Goal: Task Accomplishment & Management: Manage account settings

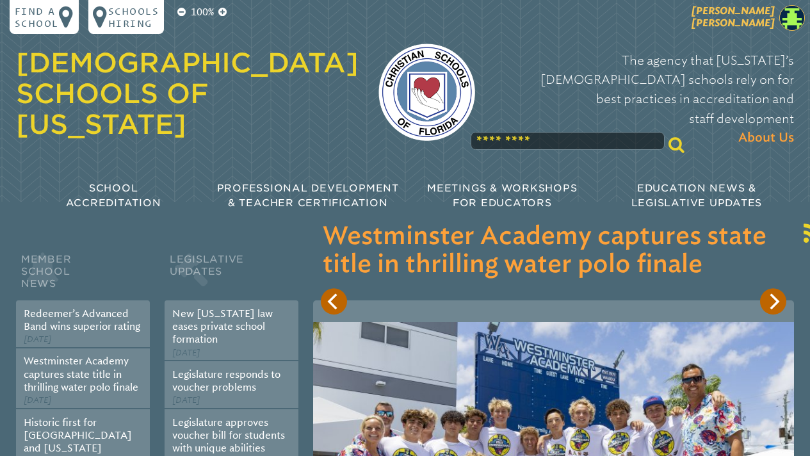
click at [795, 20] on img at bounding box center [792, 18] width 26 height 26
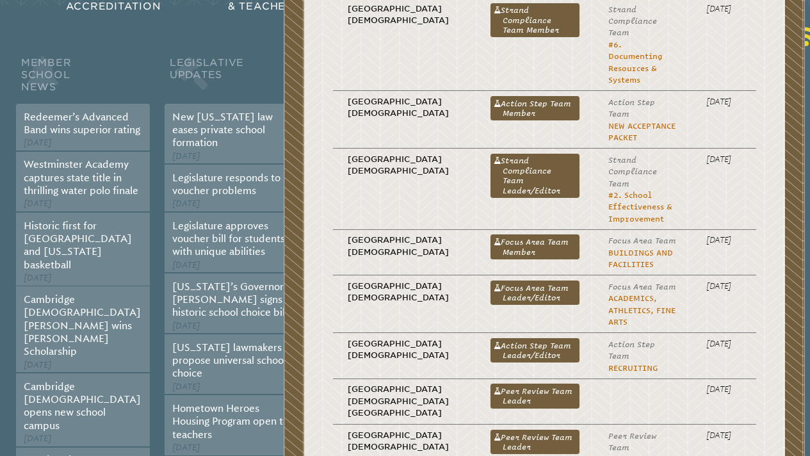
scroll to position [661, 0]
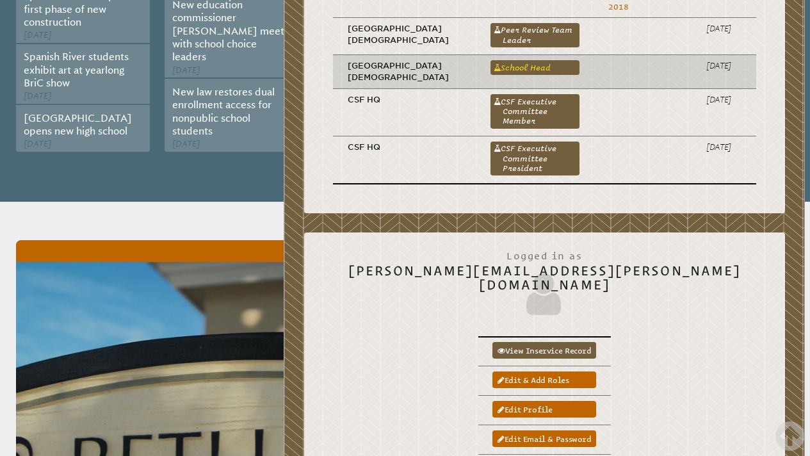
click at [497, 60] on link "School Head" at bounding box center [534, 67] width 89 height 15
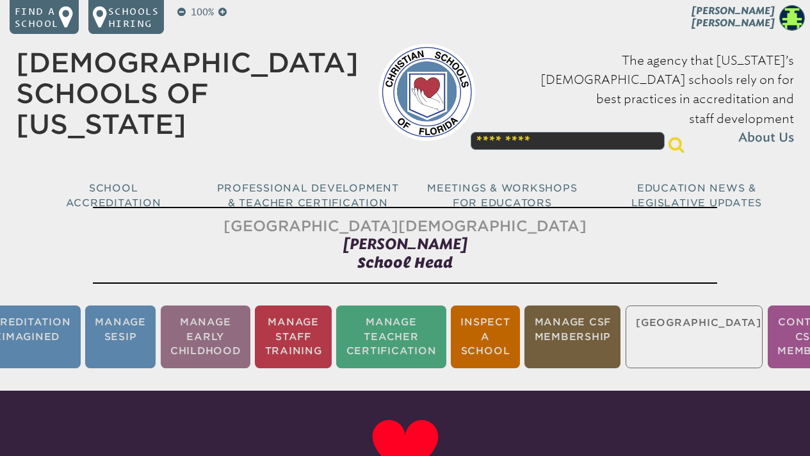
click at [698, 334] on ul "Accreditation Reimagined Manage SESIP Manage Early Childhood Manage Staff Train…" at bounding box center [405, 337] width 810 height 68
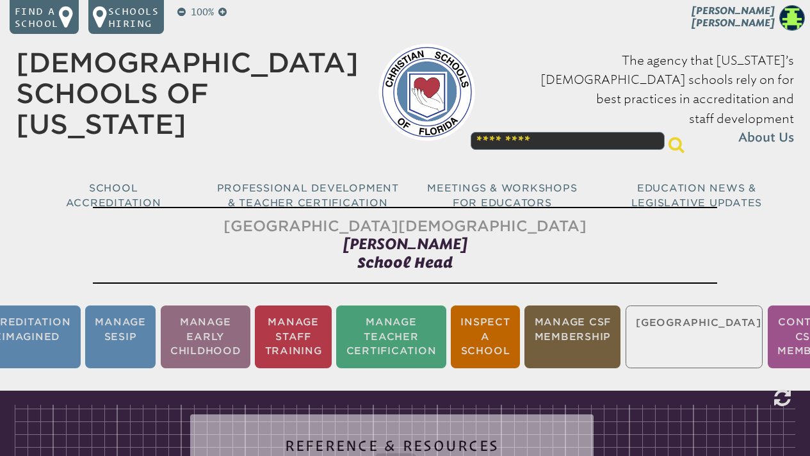
click at [694, 326] on ul "Accreditation Reimagined Manage SESIP Manage Early Childhood Manage Staff Train…" at bounding box center [405, 337] width 810 height 68
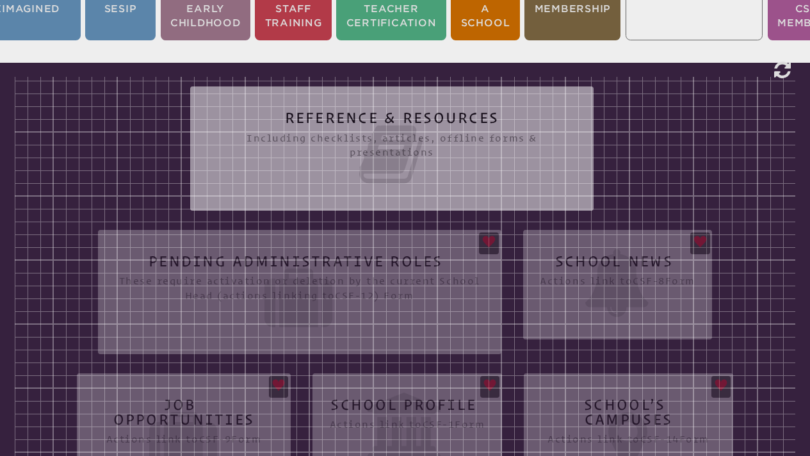
scroll to position [335, 0]
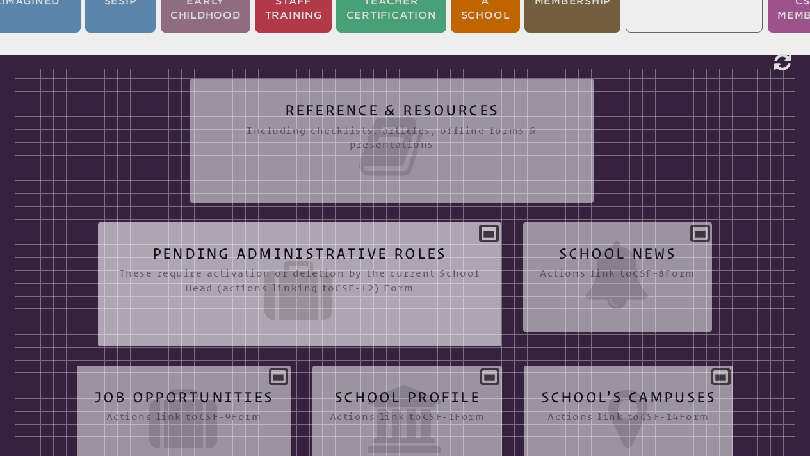
click at [323, 284] on icon at bounding box center [299, 290] width 369 height 68
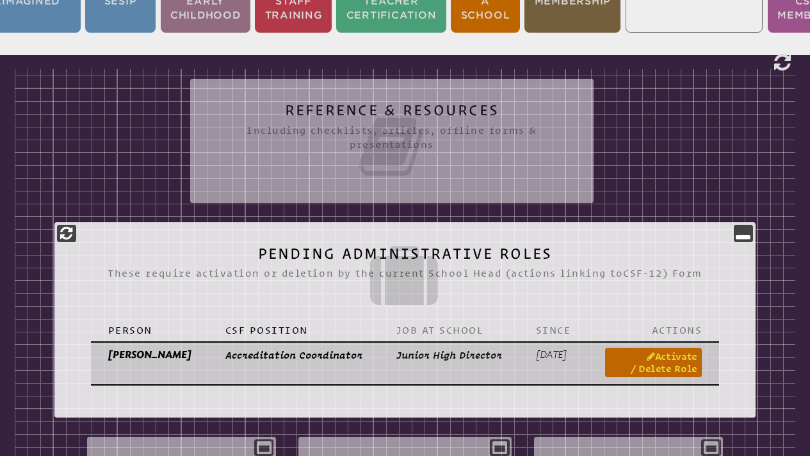
click at [684, 362] on link "Activate / Delete Role" at bounding box center [653, 362] width 97 height 29
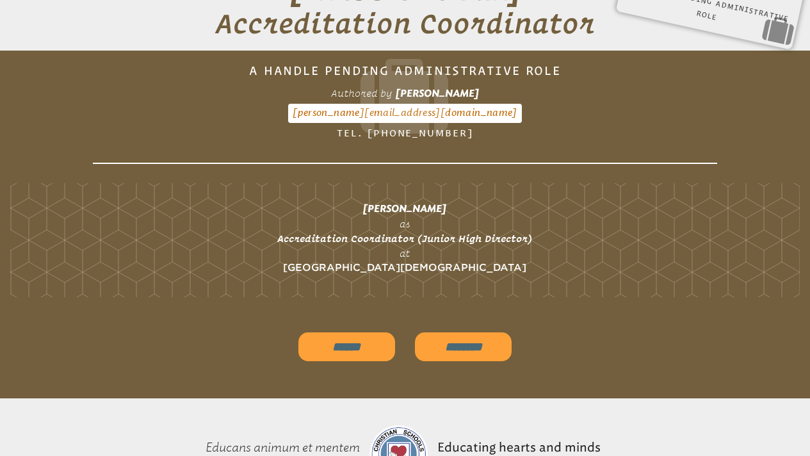
scroll to position [417, 0]
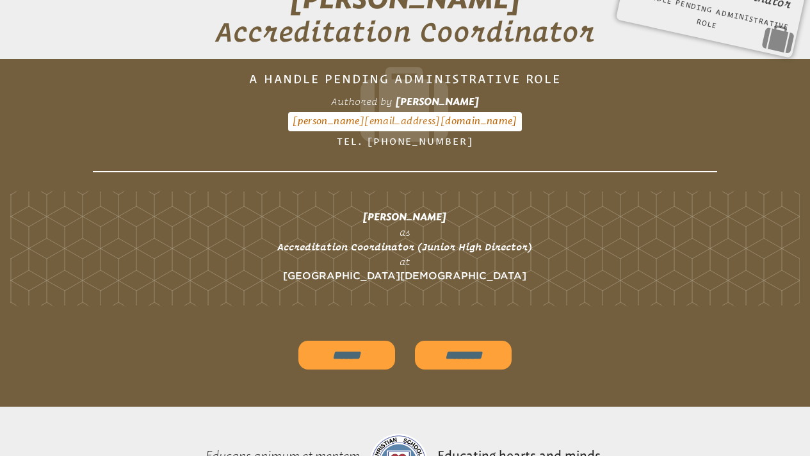
click at [462, 357] on input "********" at bounding box center [463, 355] width 97 height 29
type input "**********"
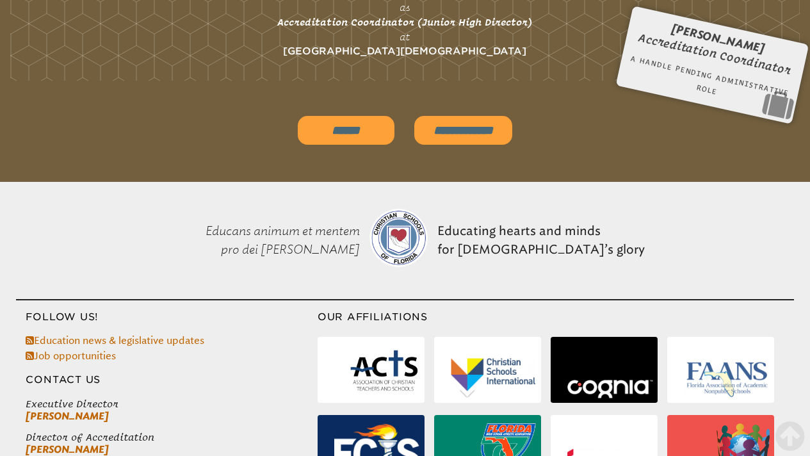
scroll to position [121, 0]
